Goal: Task Accomplishment & Management: Use online tool/utility

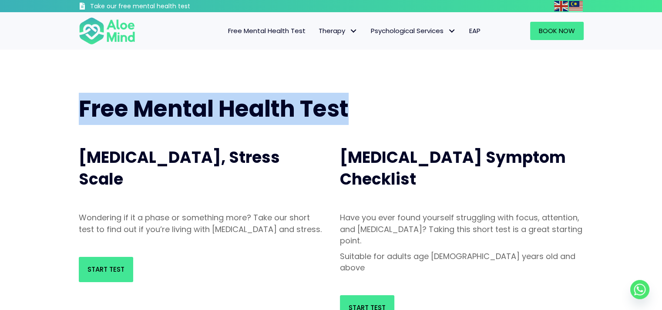
drag, startPoint x: 650, startPoint y: 45, endPoint x: 650, endPoint y: 56, distance: 11.3
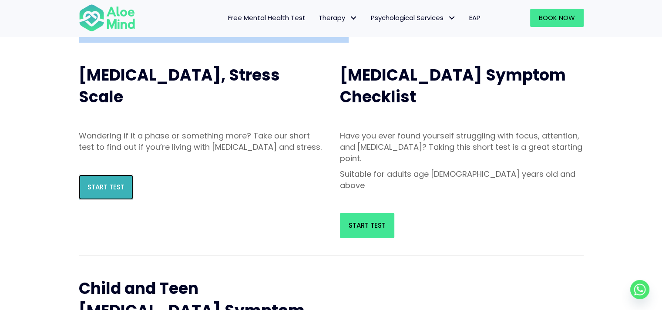
click at [103, 192] on span "Start Test" at bounding box center [106, 186] width 37 height 9
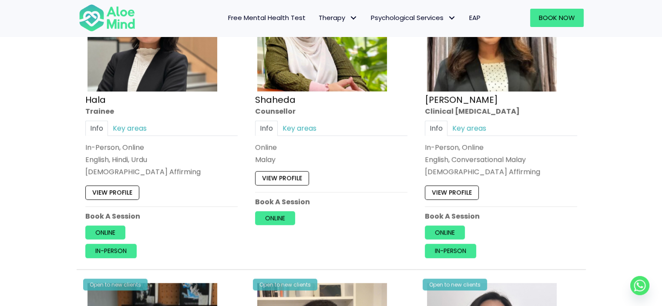
scroll to position [880, 0]
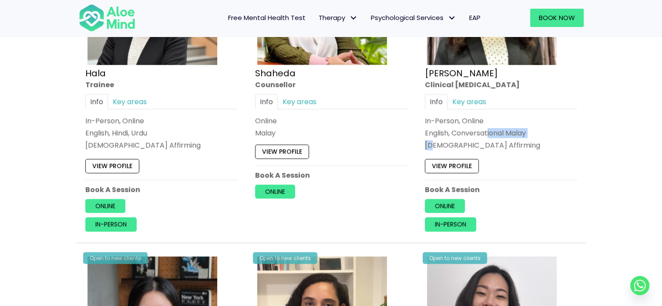
drag, startPoint x: 488, startPoint y: 136, endPoint x: 438, endPoint y: 145, distance: 50.8
click at [438, 145] on div "In-Person, Online English, Conversational Malay [DEMOGRAPHIC_DATA] Affirming" at bounding box center [501, 133] width 152 height 35
click at [477, 148] on div "[DEMOGRAPHIC_DATA] Affirming" at bounding box center [501, 146] width 152 height 10
drag, startPoint x: 482, startPoint y: 146, endPoint x: 422, endPoint y: 148, distance: 59.7
click at [422, 148] on div "Open to new clients [PERSON_NAME] Clinical [MEDICAL_DATA] Info Key areas In-Per…" at bounding box center [500, 82] width 165 height 312
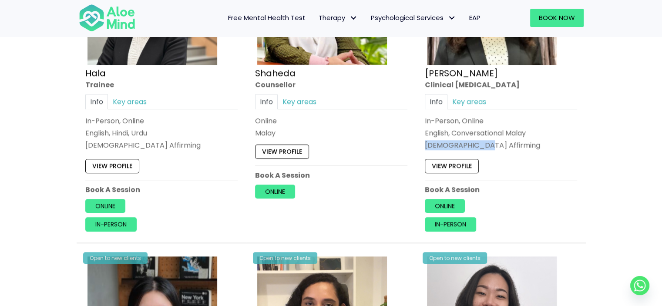
copy div "[DEMOGRAPHIC_DATA] Affirming"
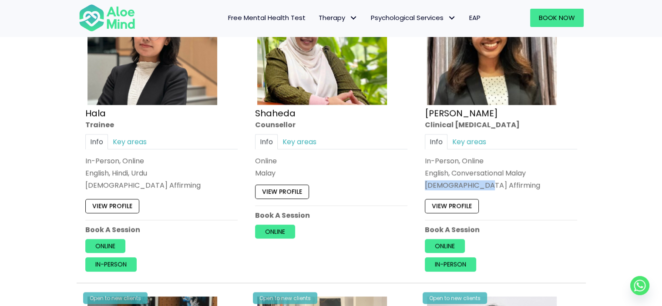
scroll to position [1123, 0]
